Goal: Task Accomplishment & Management: Use online tool/utility

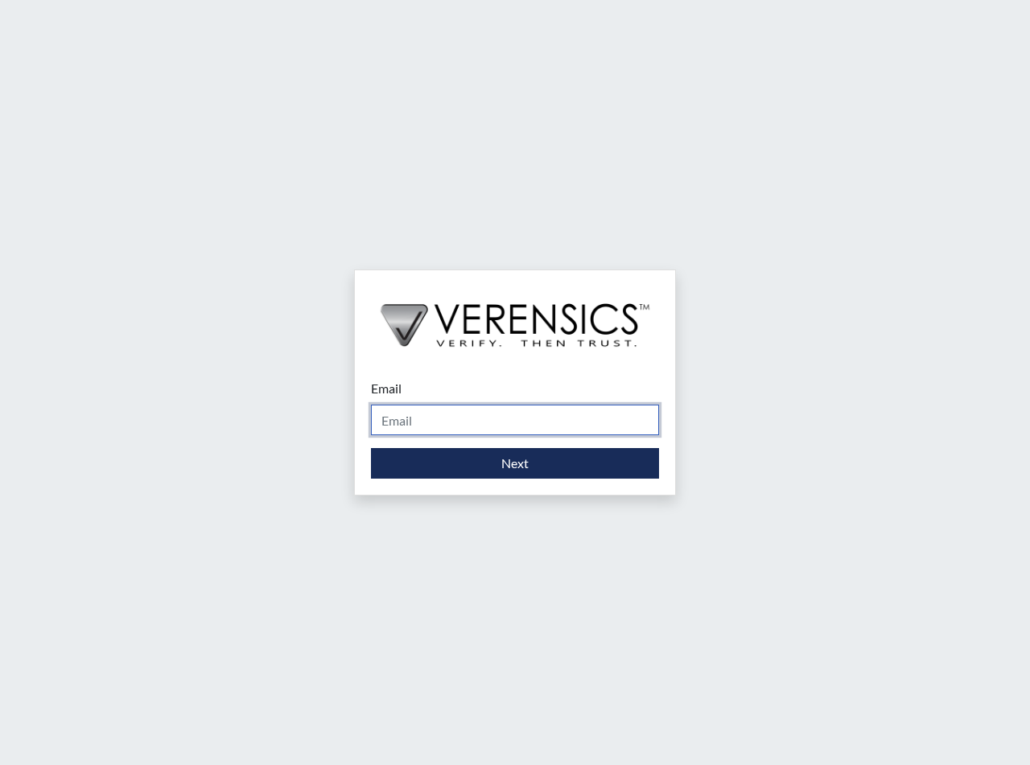
click at [426, 423] on input "Email" at bounding box center [515, 420] width 288 height 31
type input "[PERSON_NAME][EMAIL_ADDRESS][PERSON_NAME][DOMAIN_NAME]"
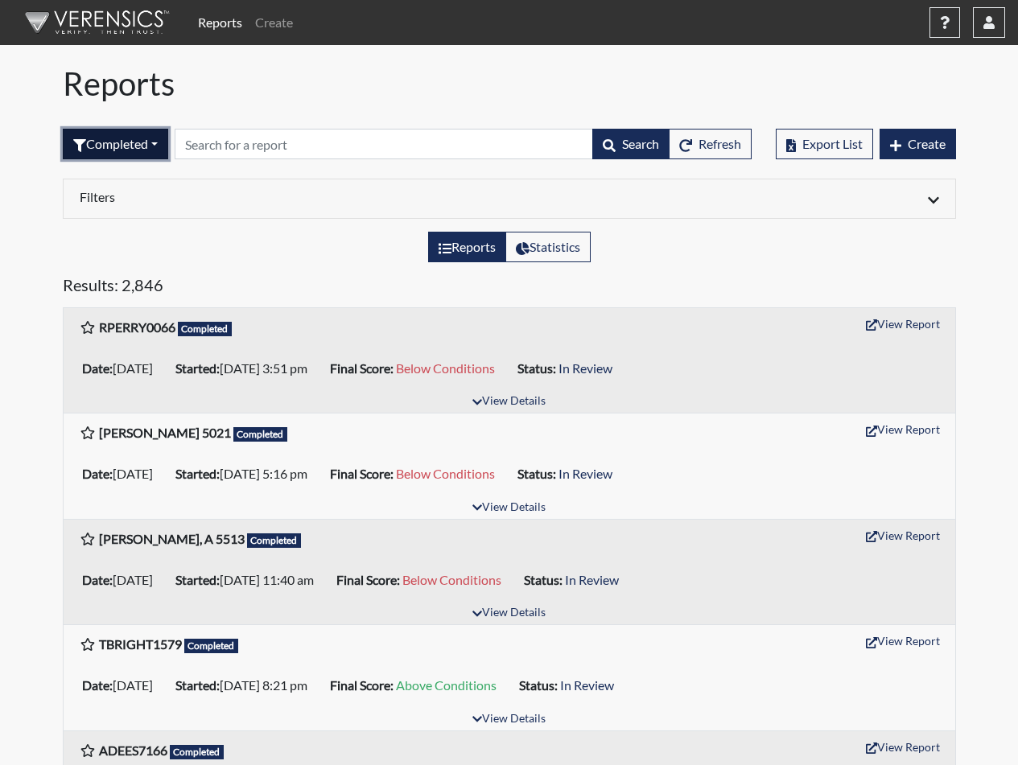
click at [135, 142] on button "Completed" at bounding box center [115, 144] width 105 height 31
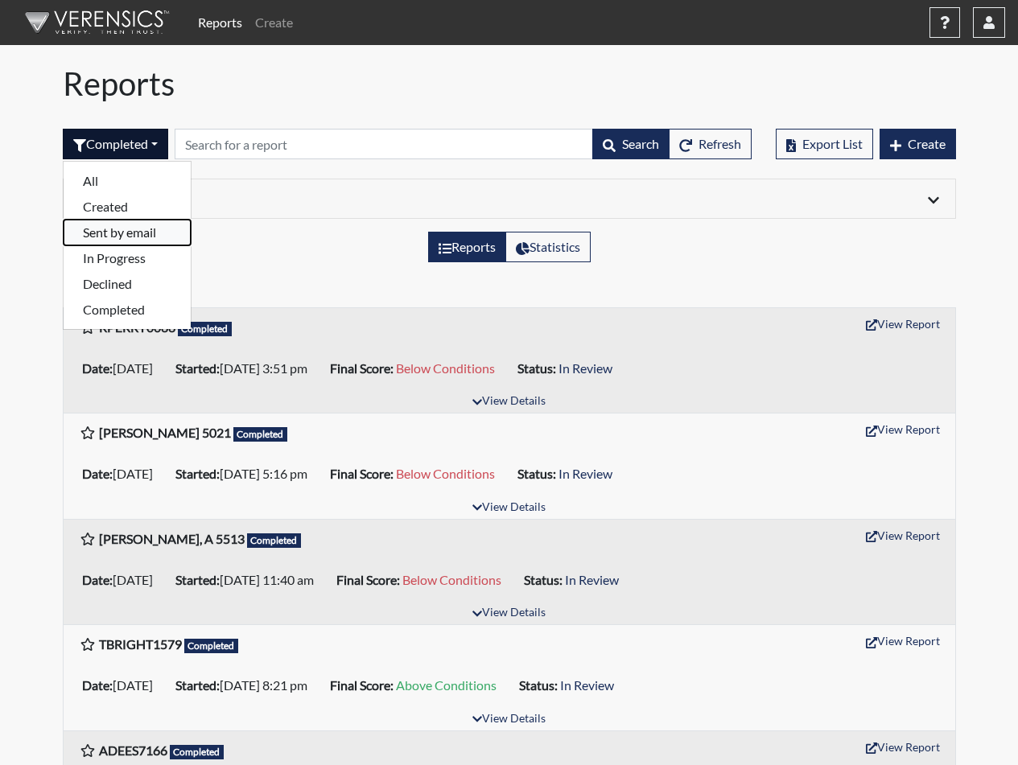
click at [117, 233] on button "Sent by email" at bounding box center [127, 233] width 127 height 26
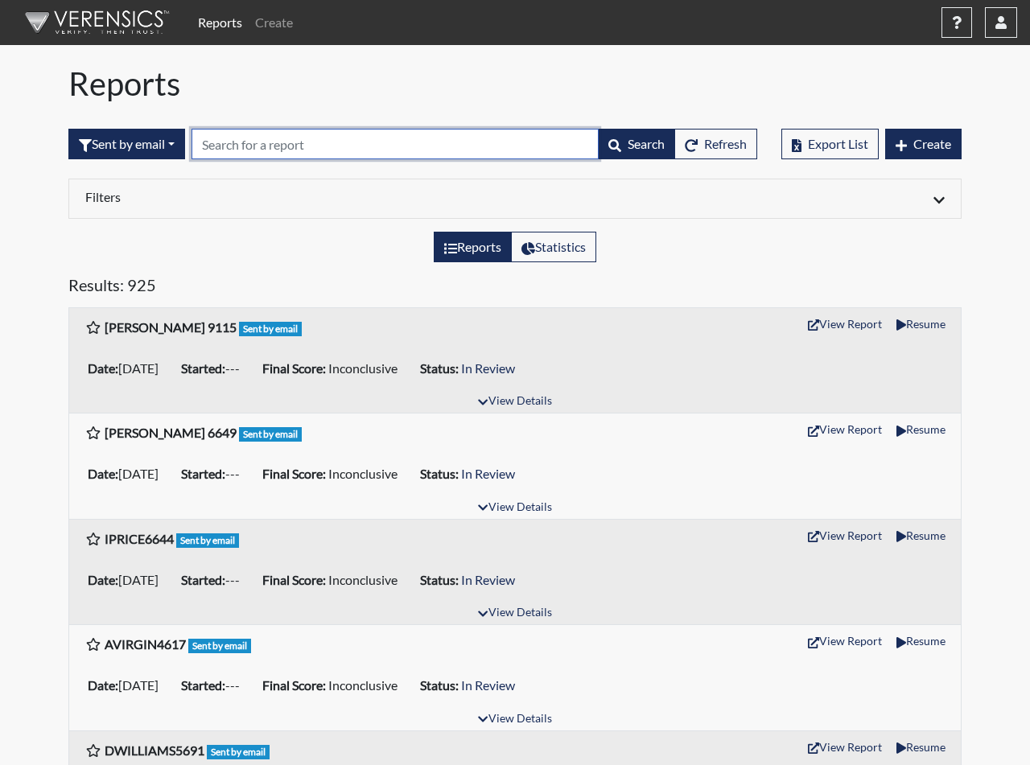
click at [232, 145] on input "text" at bounding box center [394, 144] width 407 height 31
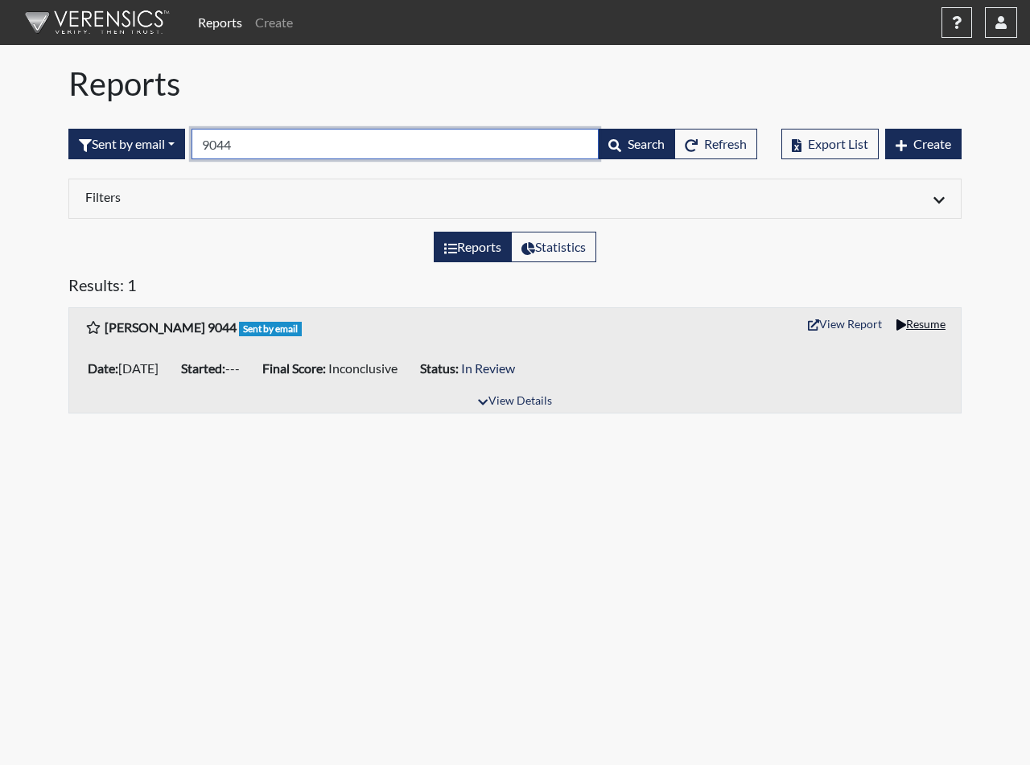
type input "9044"
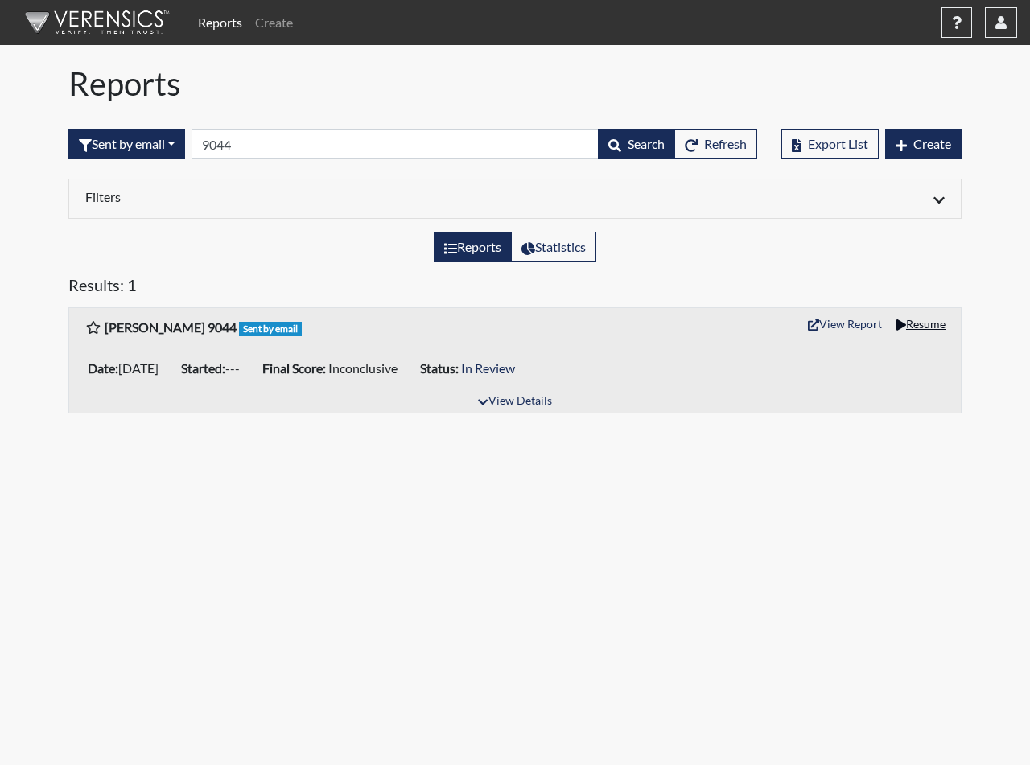
click at [922, 327] on button "Resume" at bounding box center [921, 323] width 64 height 25
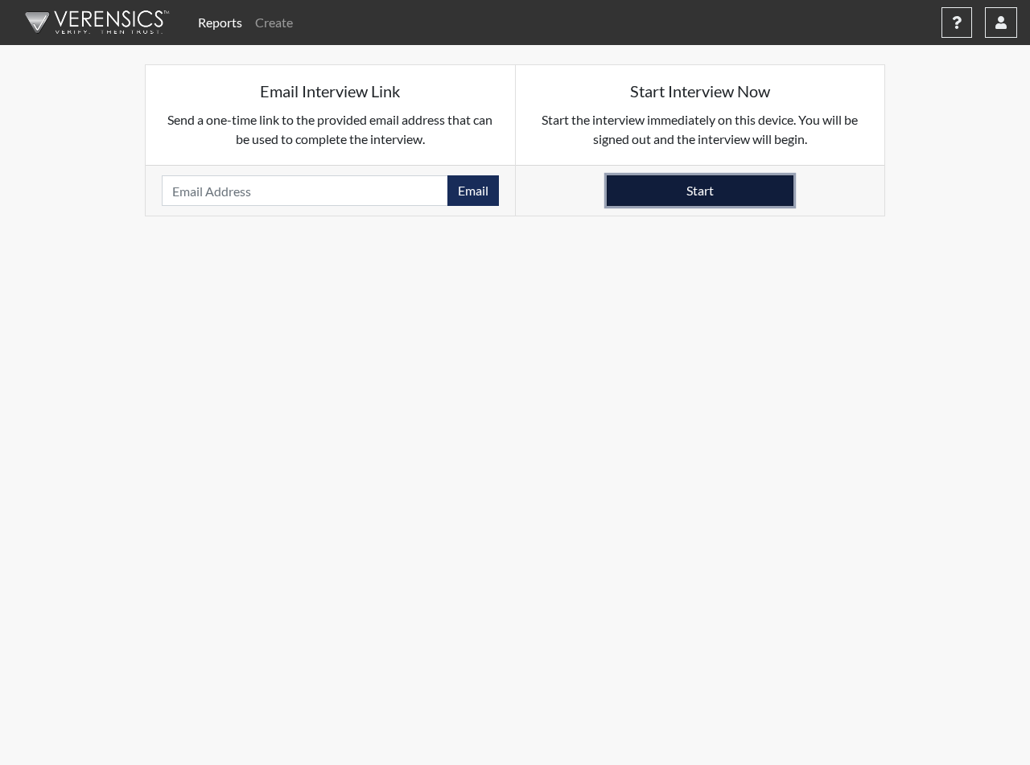
click at [684, 190] on button "Start" at bounding box center [700, 190] width 187 height 31
